Goal: Task Accomplishment & Management: Use online tool/utility

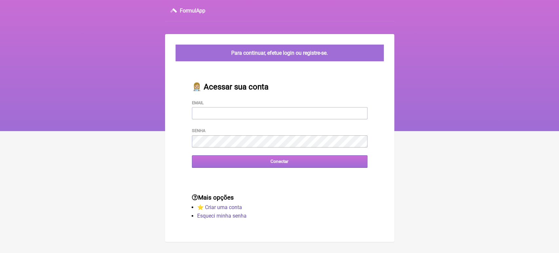
type input "[EMAIL_ADDRESS][DOMAIN_NAME]"
click at [266, 160] on input "Conectar" at bounding box center [280, 161] width 176 height 12
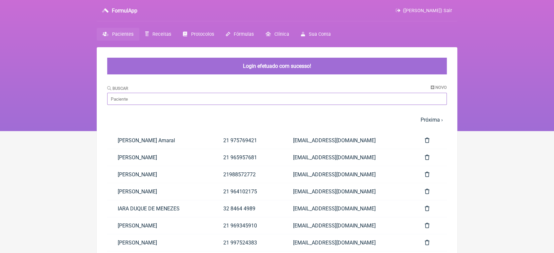
click at [251, 99] on input "Buscar" at bounding box center [276, 99] width 339 height 12
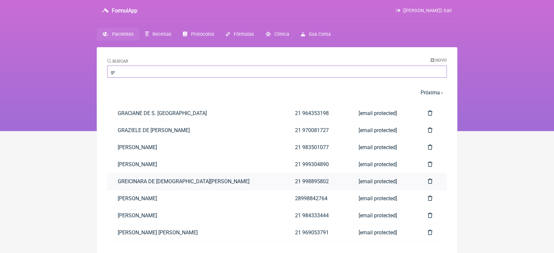
type input "gr"
click at [194, 182] on link "GREICINARA DE [DEMOGRAPHIC_DATA][PERSON_NAME]" at bounding box center [195, 181] width 177 height 17
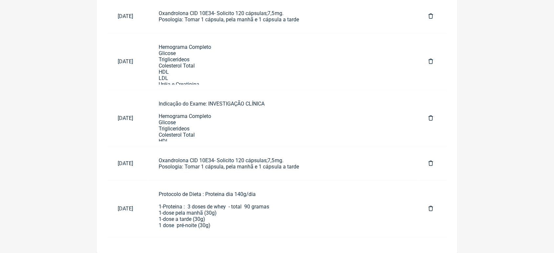
scroll to position [521, 0]
click at [270, 116] on div "Indicação do Exame: INVESTIGAÇÃO CLÍNICA Hemograma Completo Glicose Triglicerid…" at bounding box center [283, 197] width 248 height 193
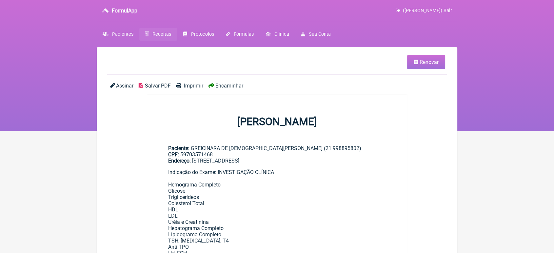
click at [184, 85] on span "Imprimir" at bounding box center [193, 86] width 19 height 6
click at [432, 58] on link "Renovar" at bounding box center [426, 62] width 38 height 14
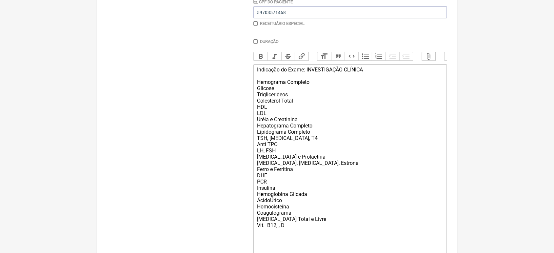
scroll to position [233, 0]
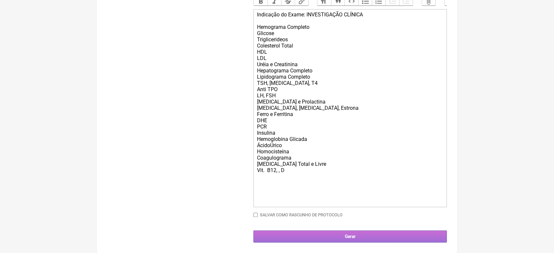
click at [347, 233] on input "Gerar" at bounding box center [349, 236] width 193 height 12
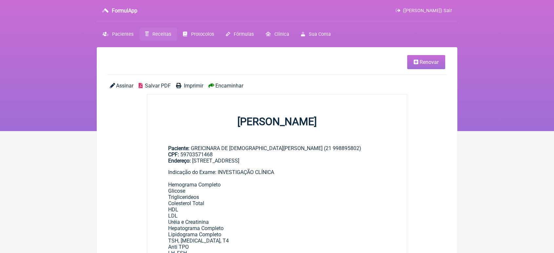
click at [198, 84] on span "Imprimir" at bounding box center [193, 86] width 19 height 6
